Goal: Task Accomplishment & Management: Complete application form

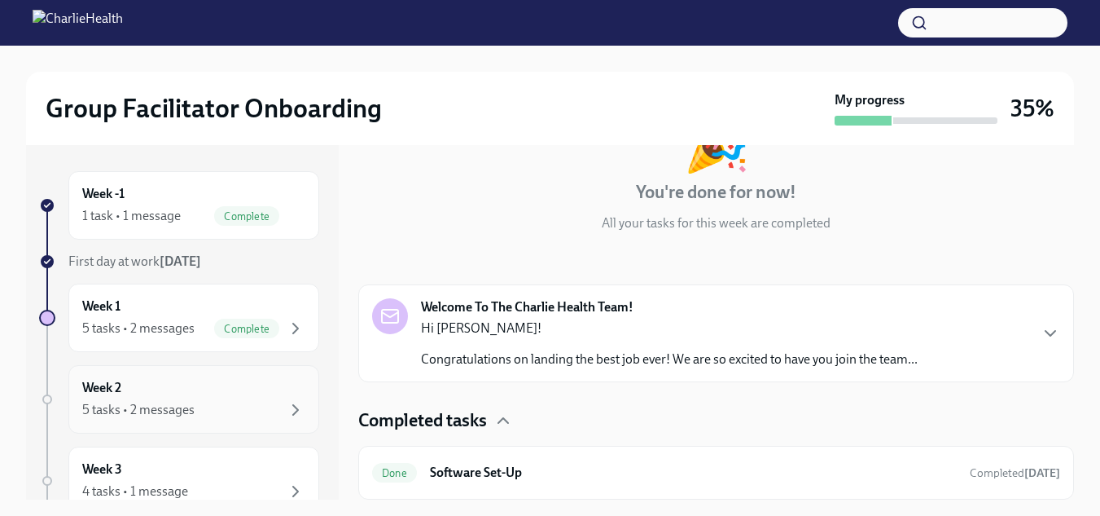
click at [198, 414] on div "5 tasks • 2 messages" at bounding box center [193, 410] width 223 height 20
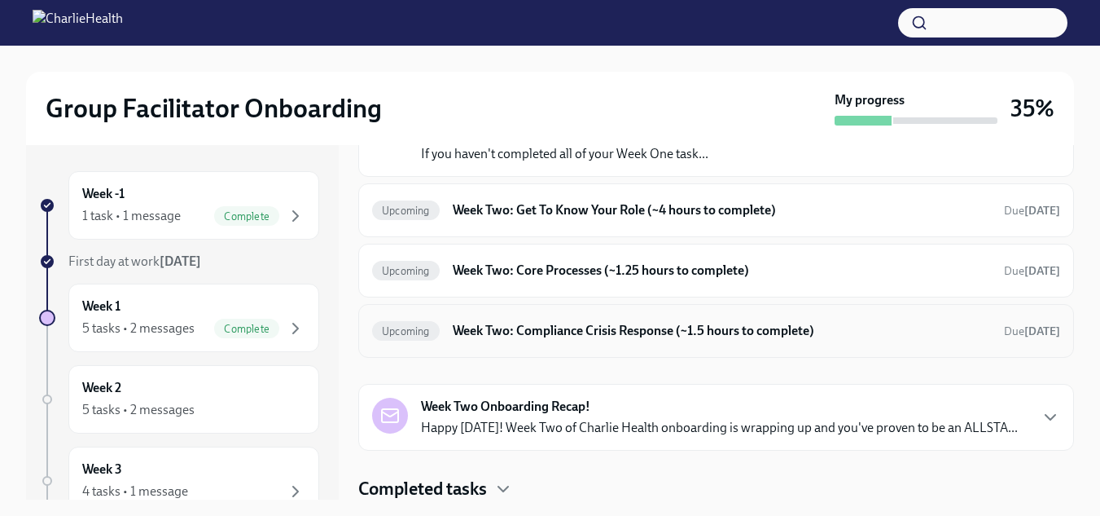
scroll to position [143, 0]
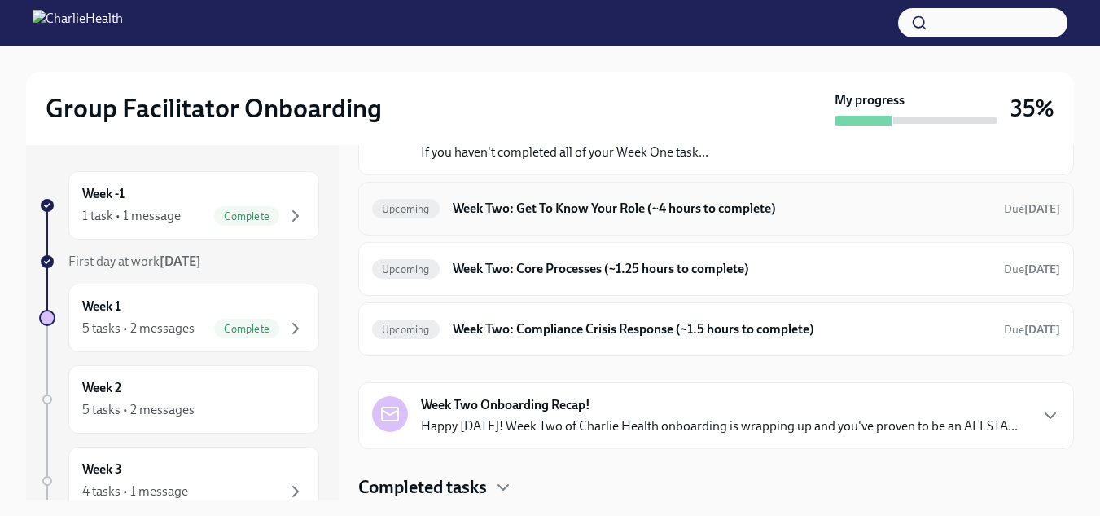
click at [487, 210] on h6 "Week Two: Get To Know Your Role (~4 hours to complete)" at bounding box center [722, 209] width 538 height 18
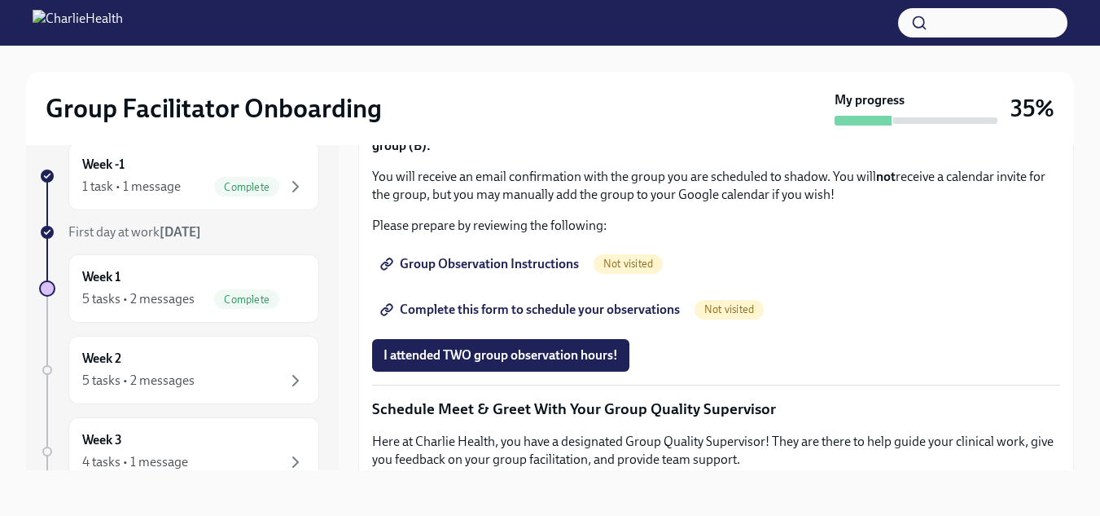
scroll to position [1059, 0]
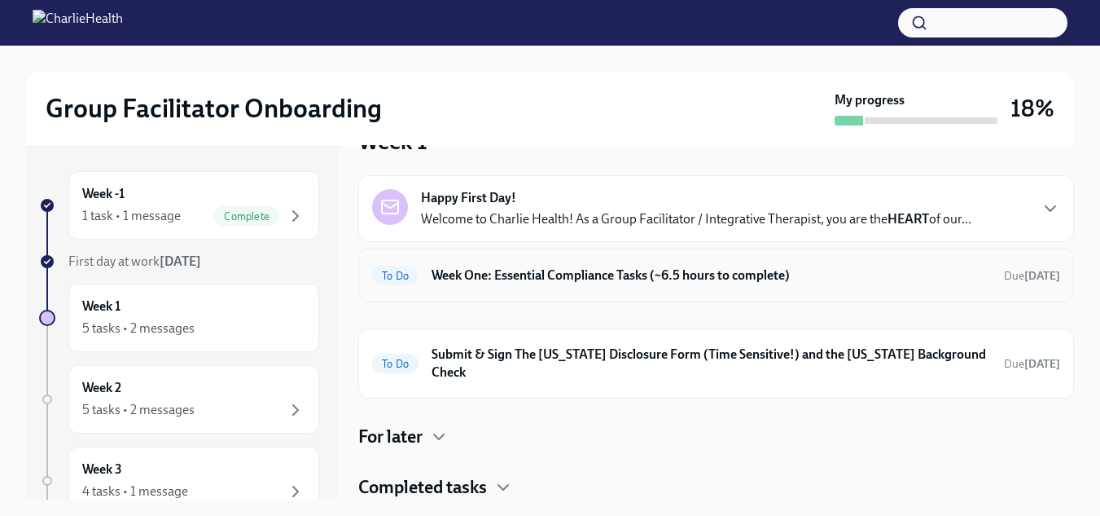
click at [494, 280] on h6 "Week One: Essential Compliance Tasks (~6.5 hours to complete)" at bounding box center [712, 275] width 560 height 18
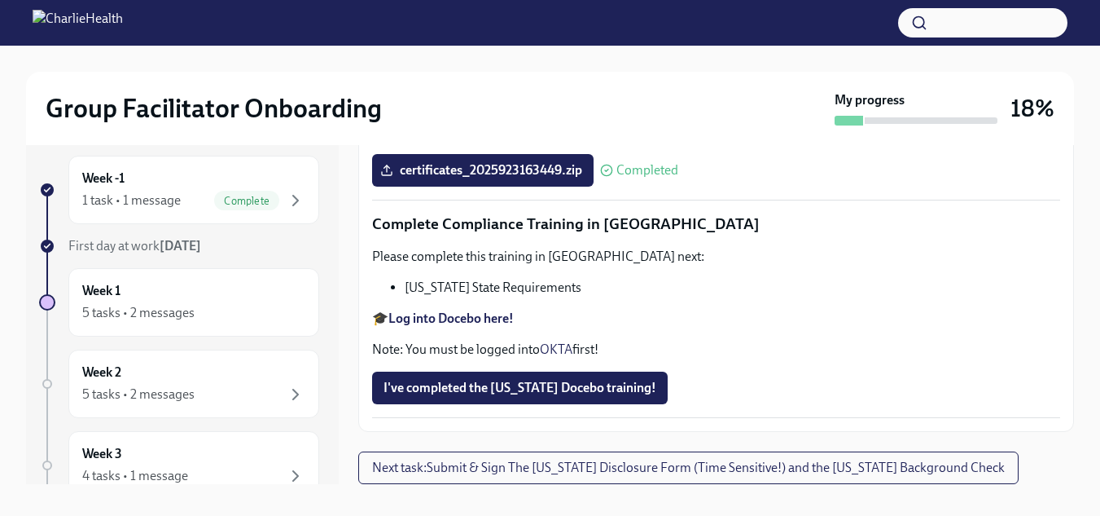
scroll to position [29, 0]
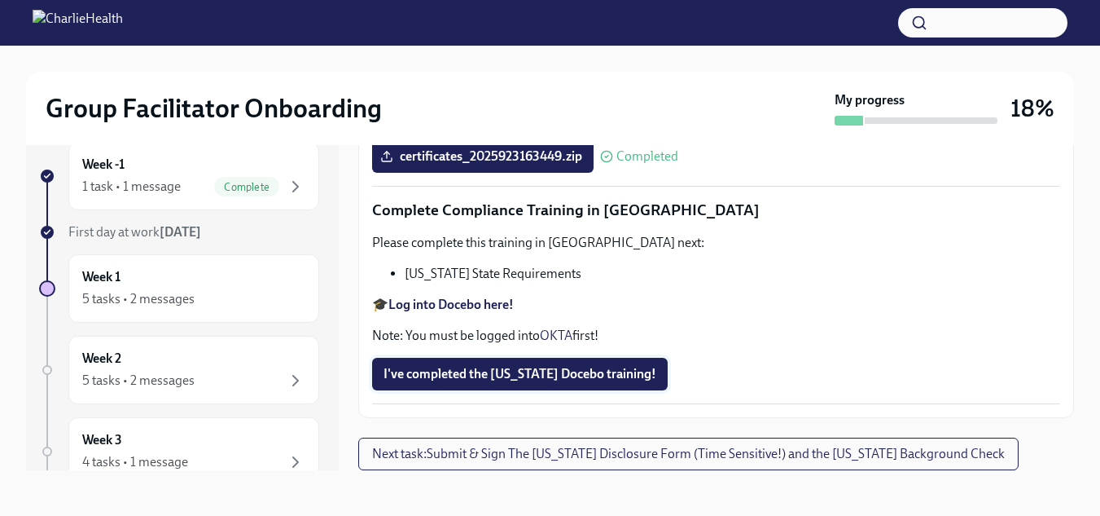
click at [440, 379] on span "I've completed the Louisiana Docebo training!" at bounding box center [520, 374] width 273 height 16
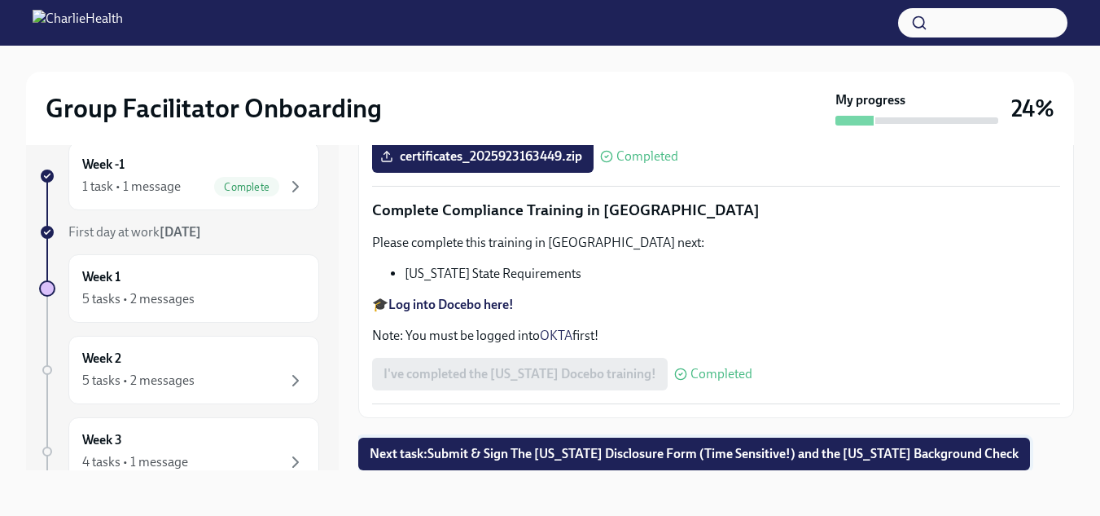
click at [626, 442] on button "Next task : Submit & Sign The Utah Disclosure Form (Time Sensitive!) and the Lo…" at bounding box center [694, 453] width 672 height 33
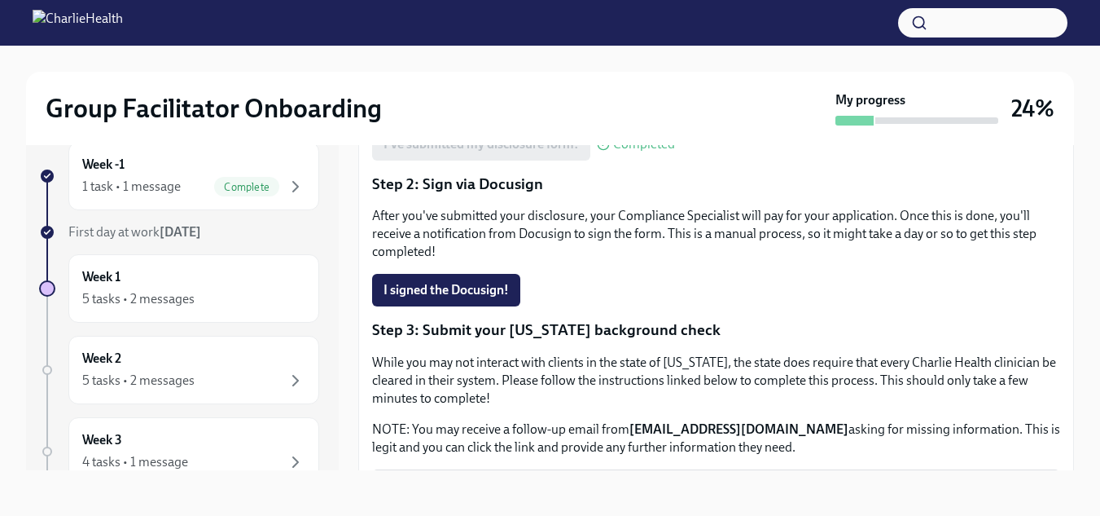
scroll to position [244, 0]
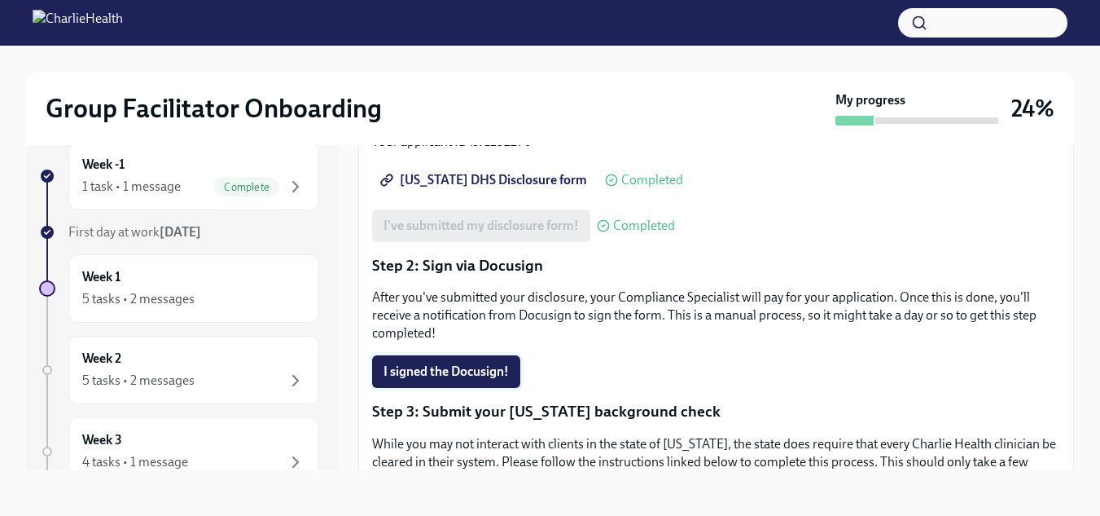
click at [436, 367] on span "I signed the Docusign!" at bounding box center [446, 371] width 125 height 16
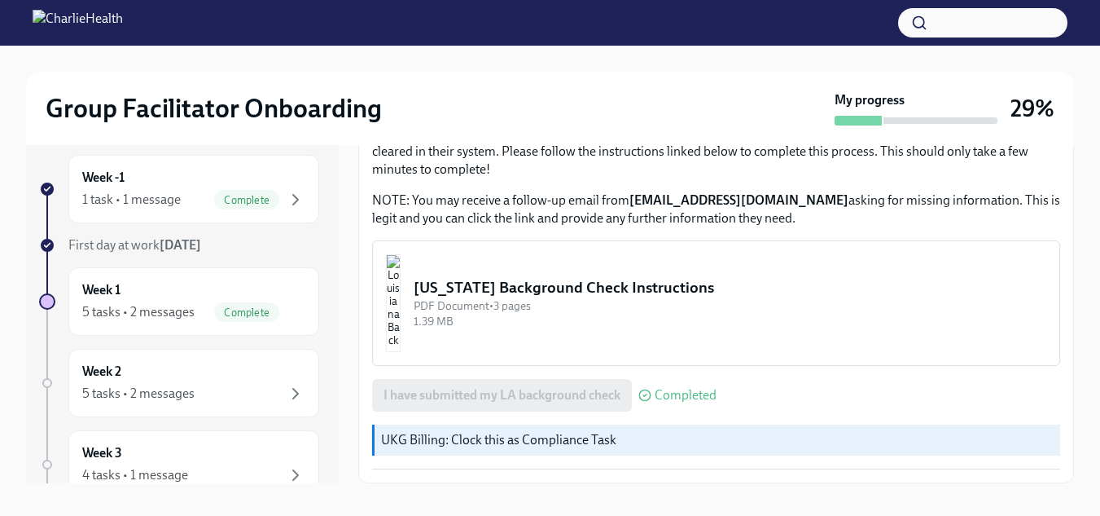
scroll to position [29, 0]
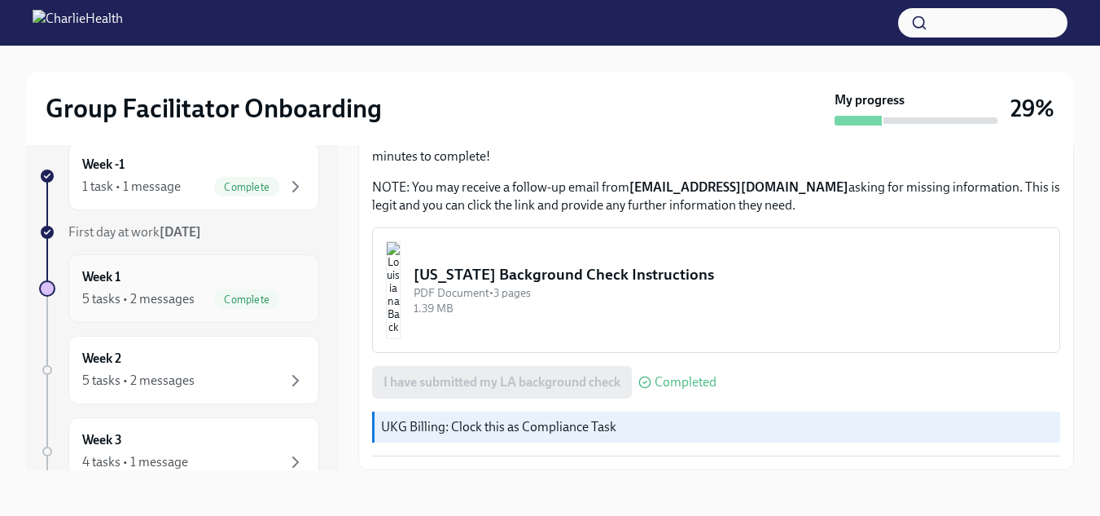
click at [130, 305] on div "5 tasks • 2 messages" at bounding box center [138, 299] width 112 height 18
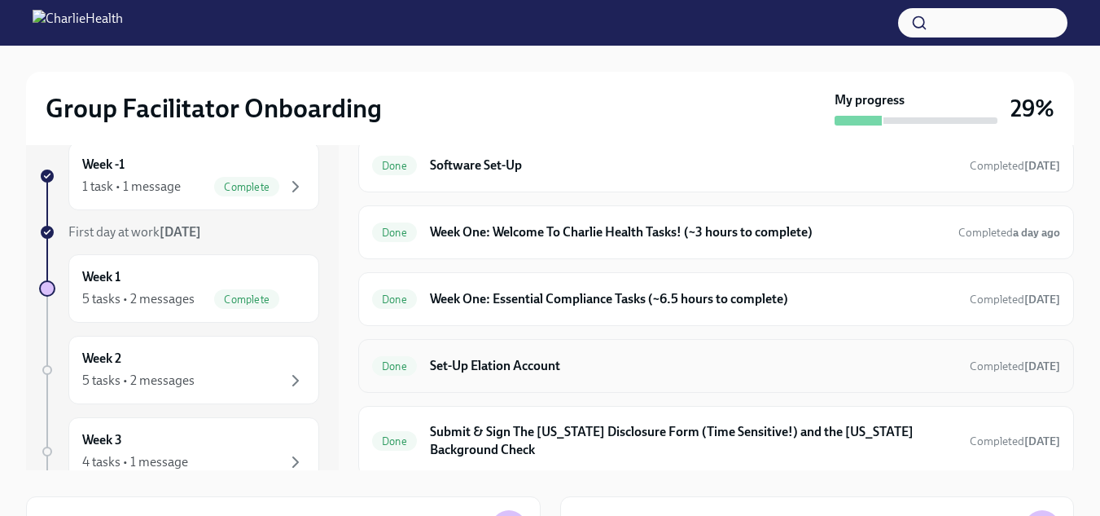
scroll to position [433, 0]
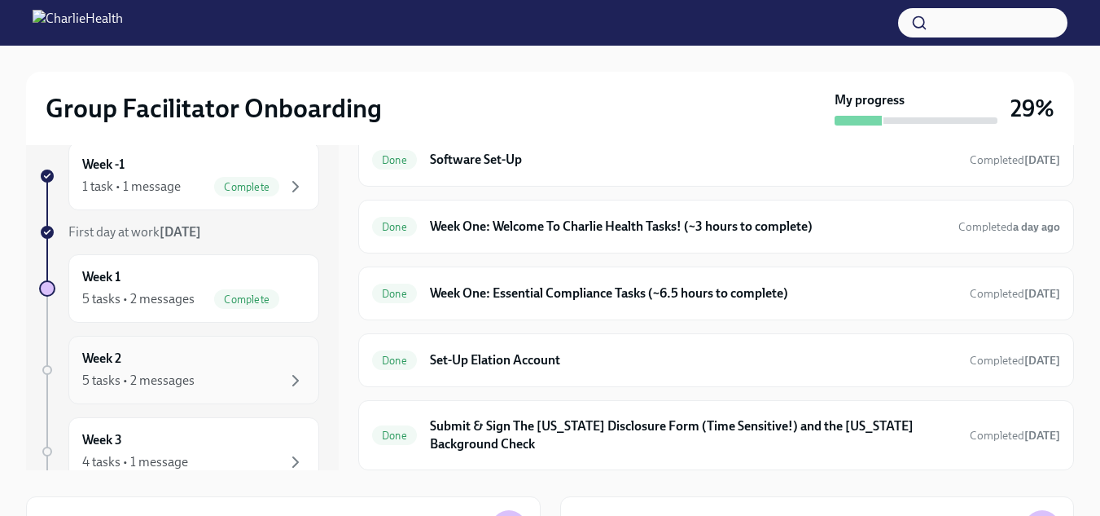
click at [140, 375] on div "5 tasks • 2 messages" at bounding box center [138, 380] width 112 height 18
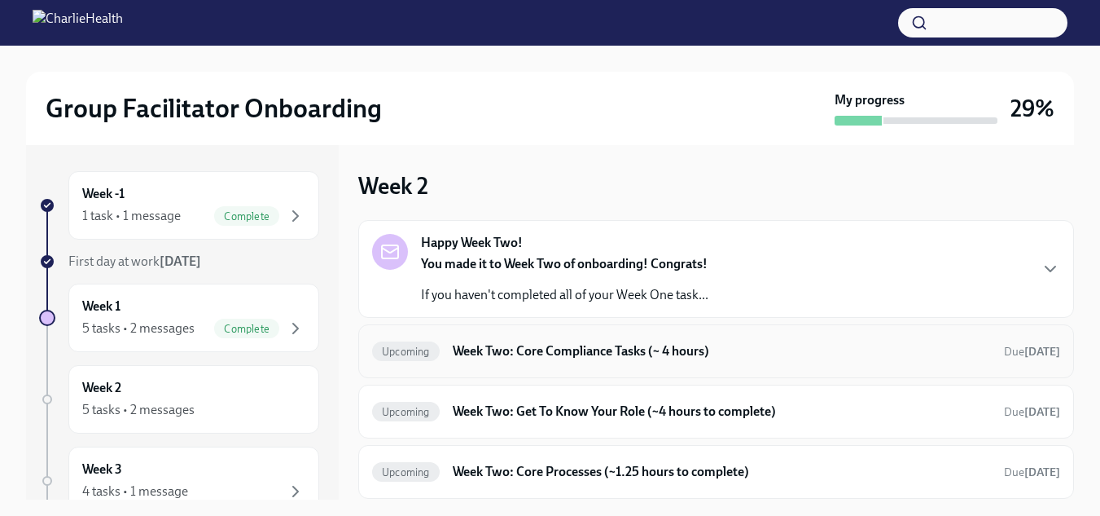
click at [504, 353] on h6 "Week Two: Core Compliance Tasks (~ 4 hours)" at bounding box center [722, 351] width 538 height 18
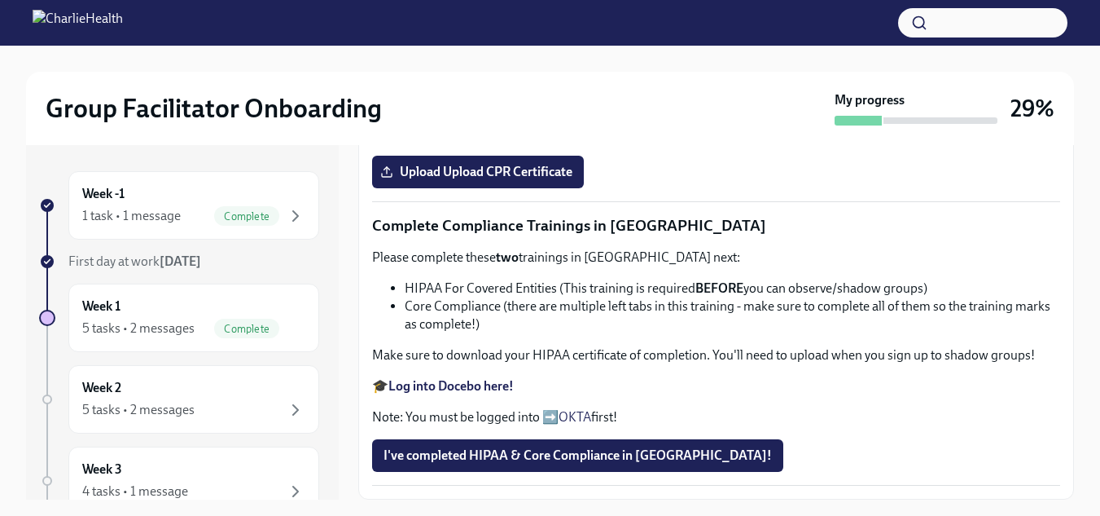
scroll to position [920, 0]
click at [527, 180] on span "Upload Upload CPR Certificate" at bounding box center [478, 172] width 189 height 16
click at [0, 0] on input "Upload Upload CPR Certificate" at bounding box center [0, 0] width 0 height 0
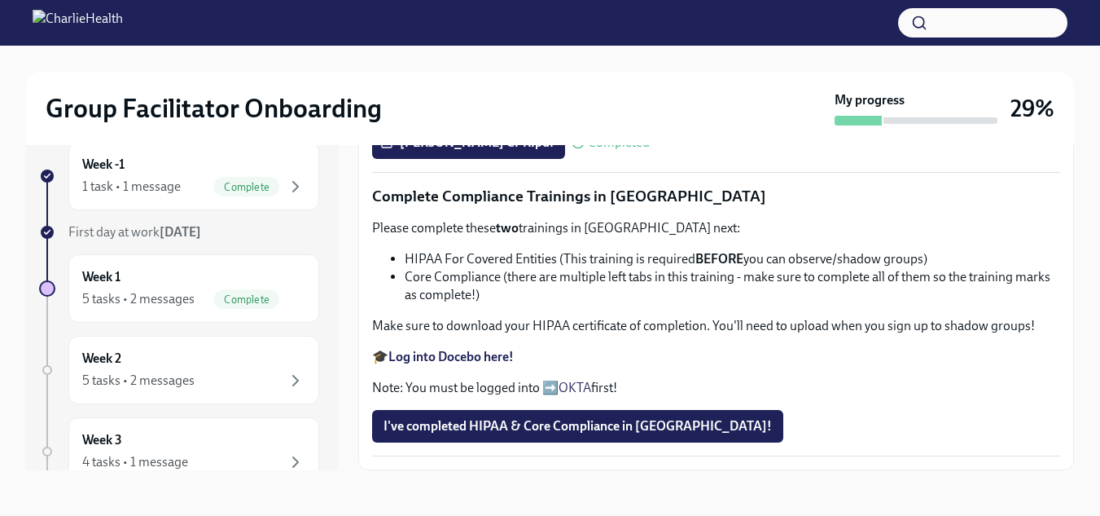
scroll to position [1087, 0]
click at [463, 364] on strong "Log into Docebo here!" at bounding box center [451, 356] width 125 height 15
click at [480, 424] on span "I've completed HIPAA & Core Compliance in Docebo!" at bounding box center [578, 426] width 389 height 16
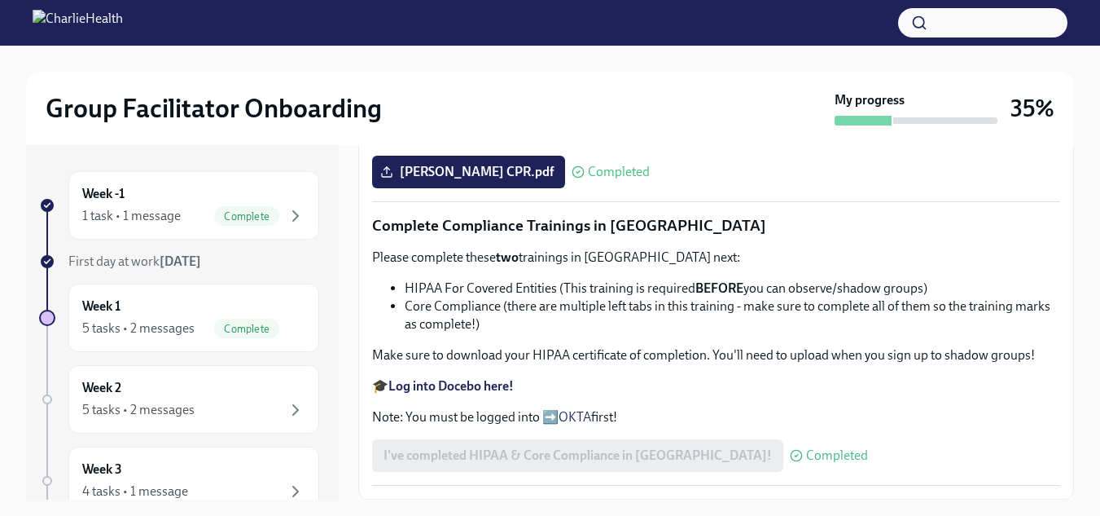
scroll to position [29, 0]
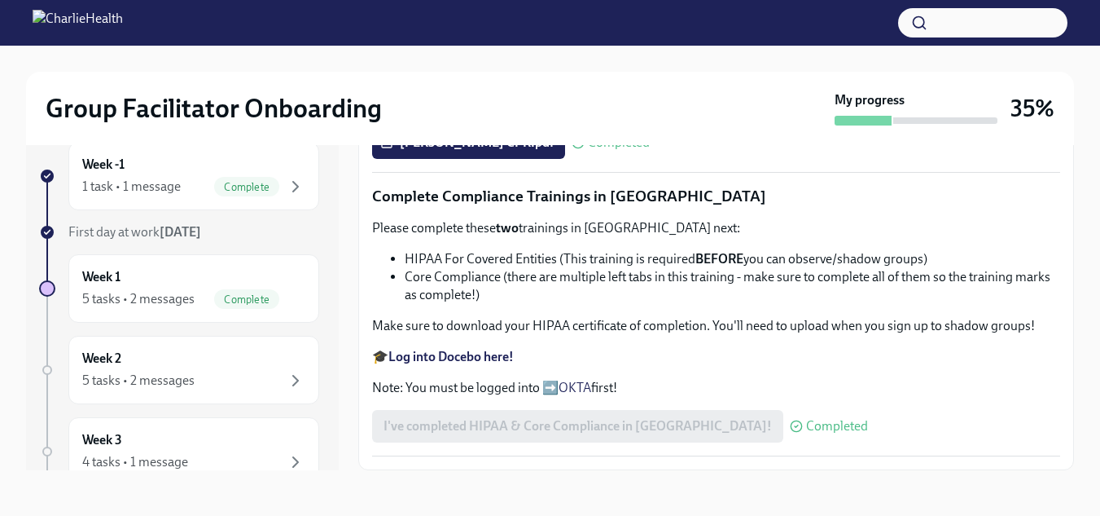
drag, startPoint x: 642, startPoint y: 343, endPoint x: 637, endPoint y: 359, distance: 17.0
click at [638, 359] on div "Please complete these two trainings in Docebo next: HIPAA For Covered Entities …" at bounding box center [716, 308] width 688 height 178
click at [453, 355] on strong "Log into Docebo here!" at bounding box center [451, 356] width 125 height 15
